Goal: Information Seeking & Learning: Learn about a topic

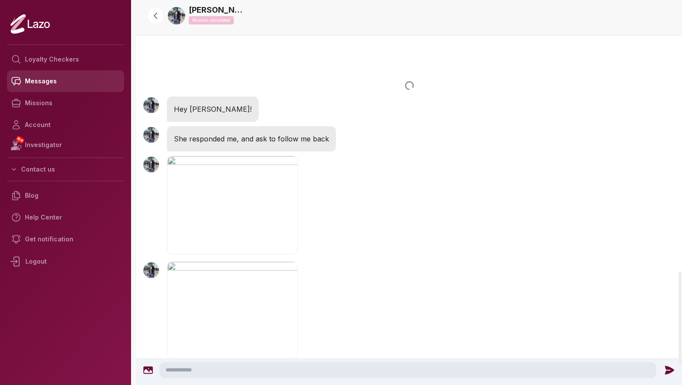
scroll to position [1112, 0]
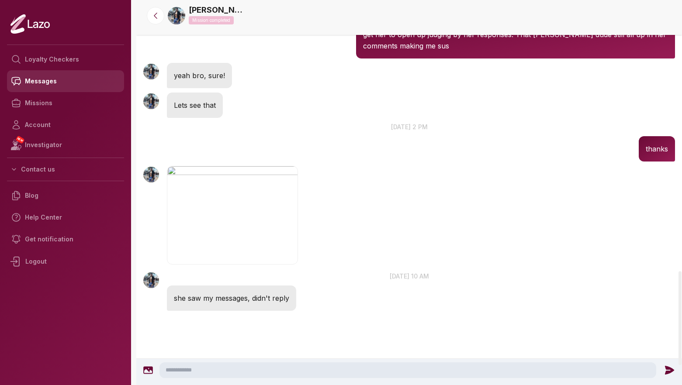
click at [69, 82] on link "Messages" at bounding box center [65, 81] width 117 height 22
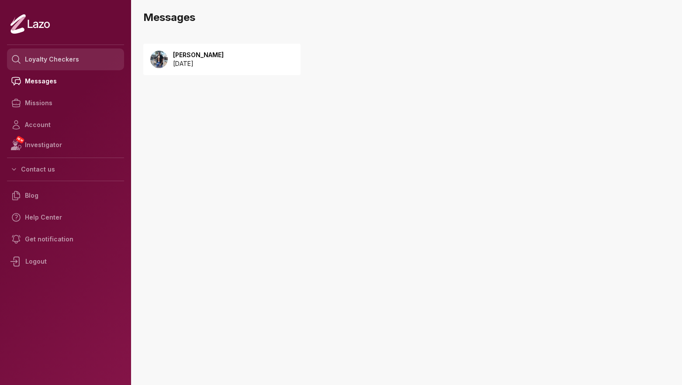
click at [63, 61] on link "Loyalty Checkers" at bounding box center [65, 60] width 117 height 22
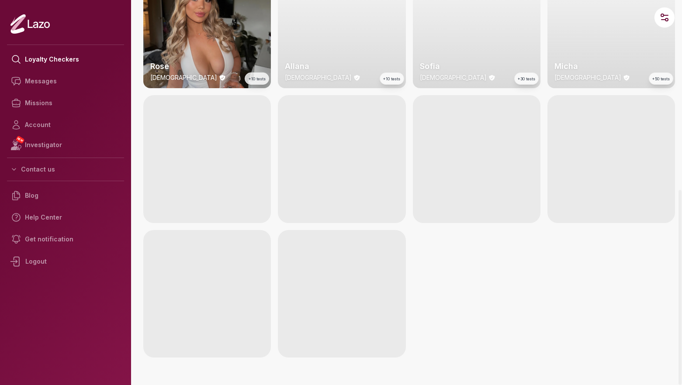
scroll to position [638, 0]
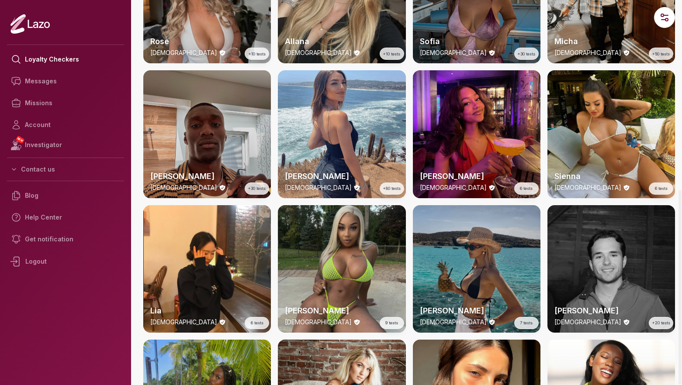
click at [593, 106] on div "Sienna 29 y/o 6 tests" at bounding box center [612, 134] width 128 height 128
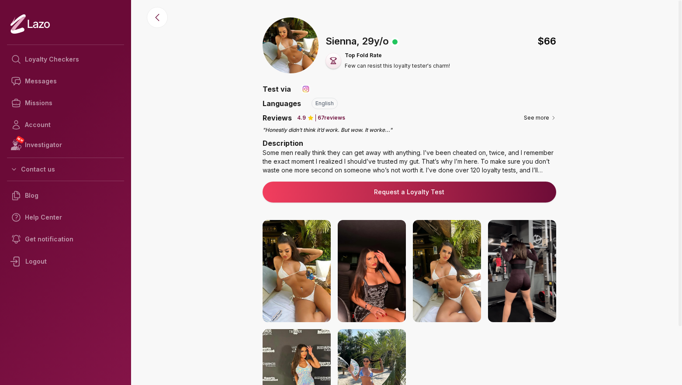
click at [288, 266] on img at bounding box center [297, 271] width 68 height 102
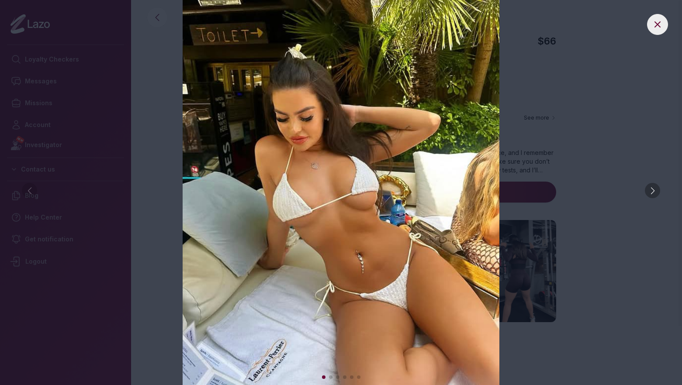
click at [660, 192] on img at bounding box center [340, 192] width 647 height 385
click at [655, 190] on div at bounding box center [652, 190] width 15 height 15
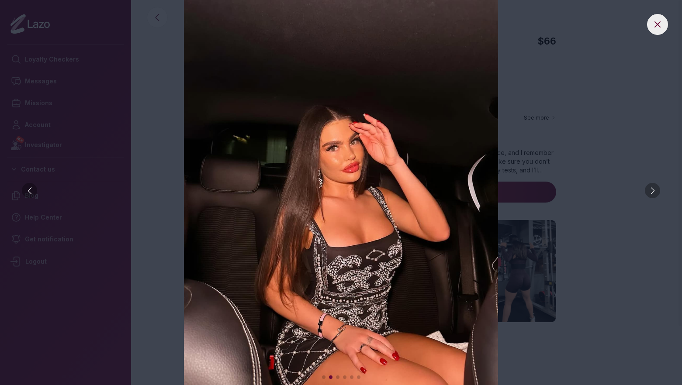
click at [654, 190] on div at bounding box center [652, 190] width 15 height 15
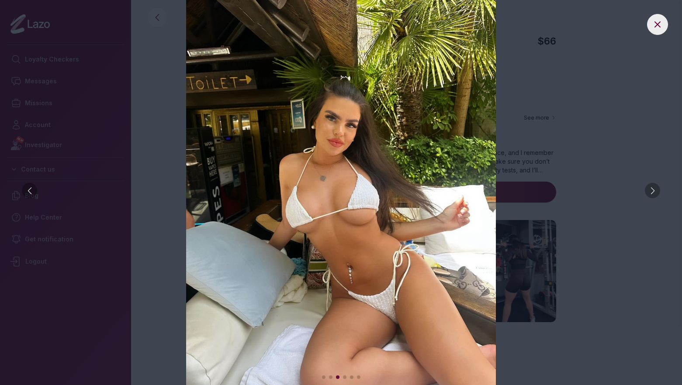
click at [635, 145] on img at bounding box center [340, 192] width 647 height 385
click at [656, 22] on icon at bounding box center [657, 24] width 10 height 10
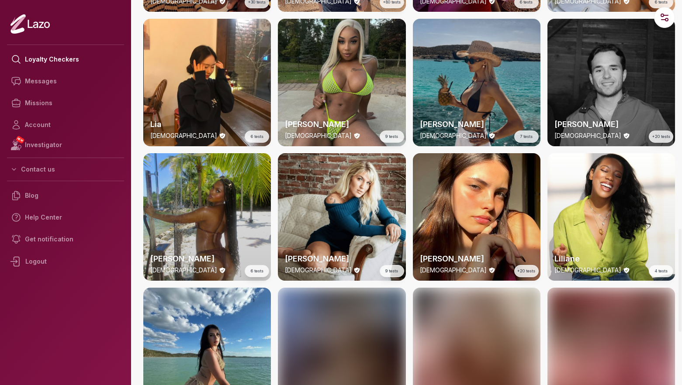
scroll to position [853, 0]
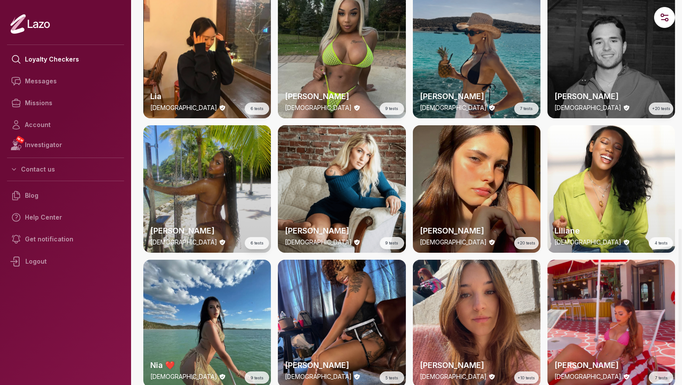
click at [444, 185] on div "Maria 20 y/o +20 tests" at bounding box center [477, 189] width 128 height 128
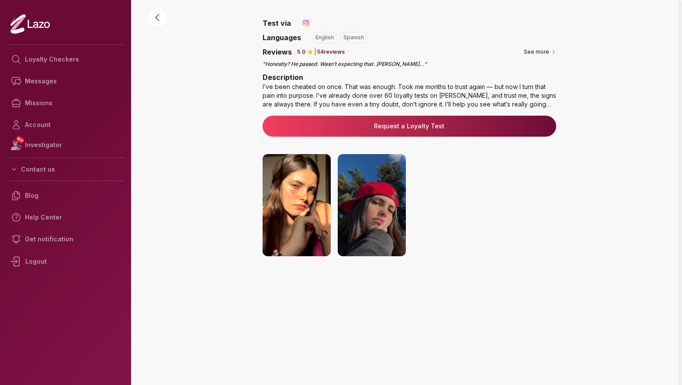
scroll to position [95, 0]
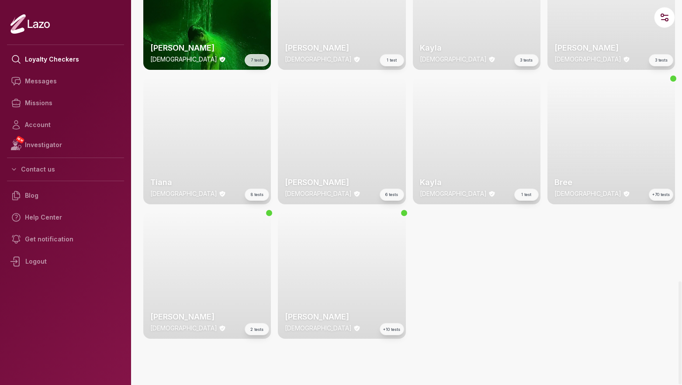
scroll to position [1441, 0]
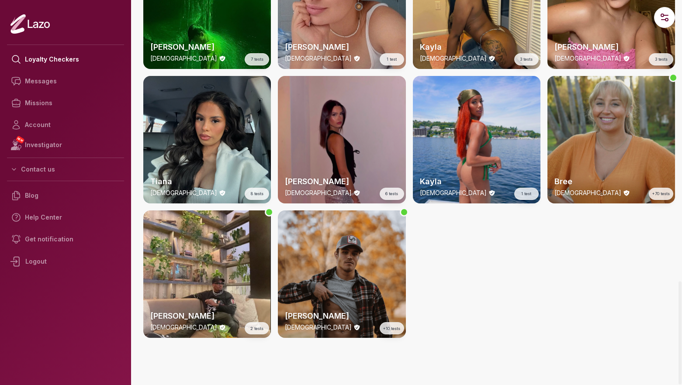
click at [571, 130] on div "Bree 31 y/o +70 tests" at bounding box center [612, 140] width 128 height 128
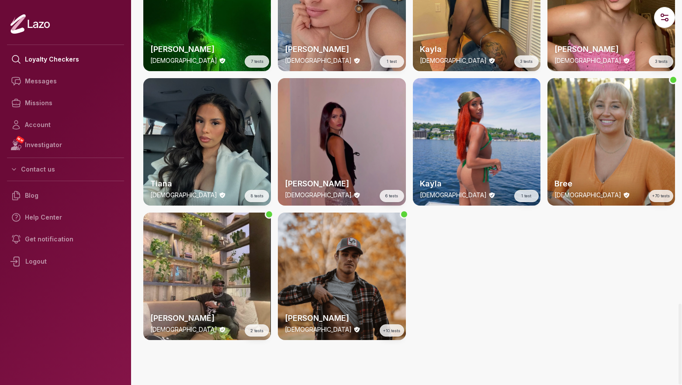
scroll to position [1446, 0]
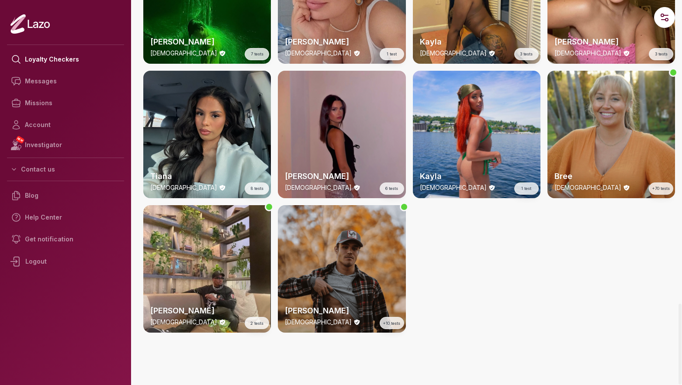
click at [311, 269] on div "Trevor 25 y/o +10 tests" at bounding box center [342, 269] width 128 height 128
